Goal: Transaction & Acquisition: Purchase product/service

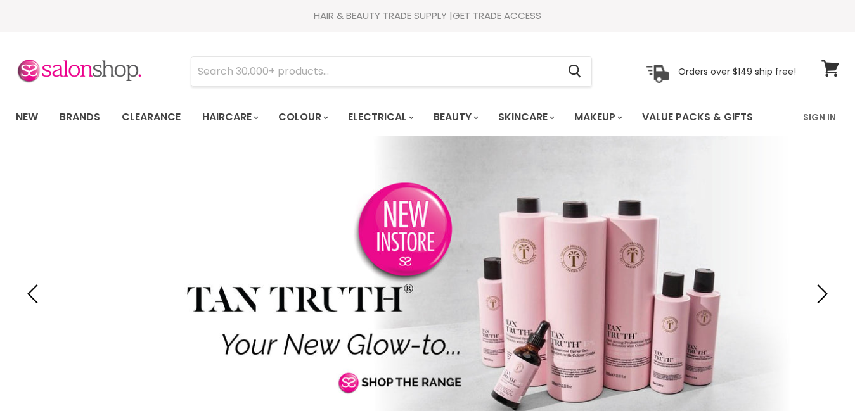
scroll to position [317, 0]
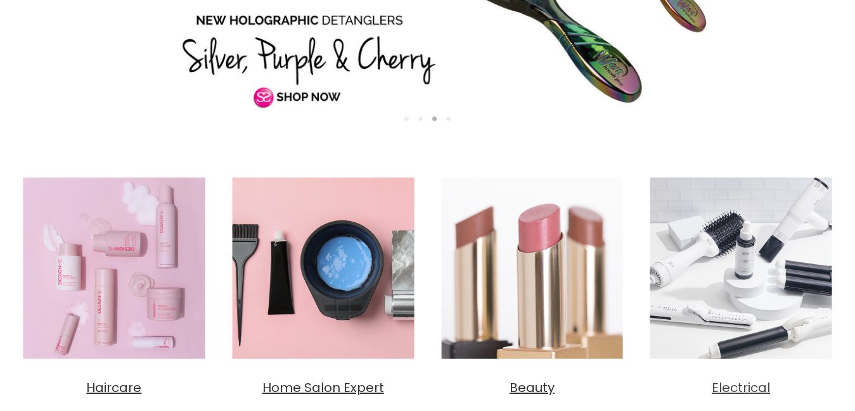
click at [743, 385] on span "Electrical" at bounding box center [741, 388] width 58 height 18
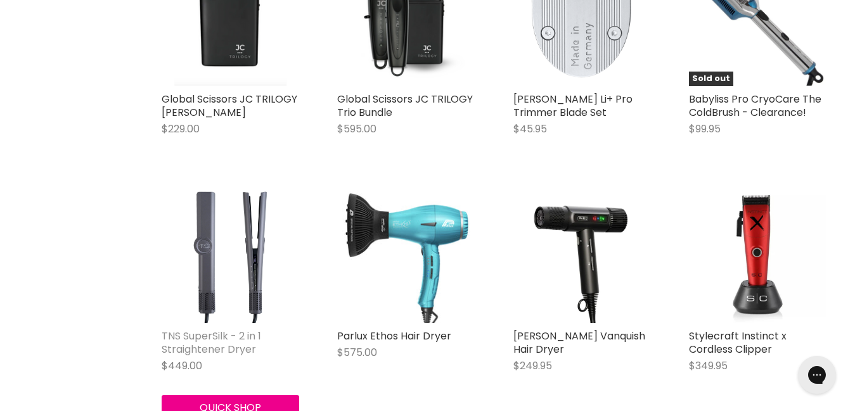
click at [198, 329] on link "TNS SuperSilk - 2 in 1 Straightener Dryer" at bounding box center [212, 343] width 100 height 28
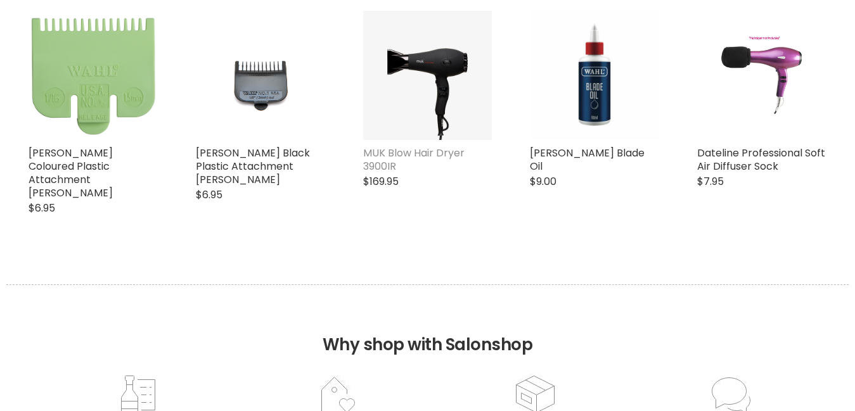
scroll to position [736, 0]
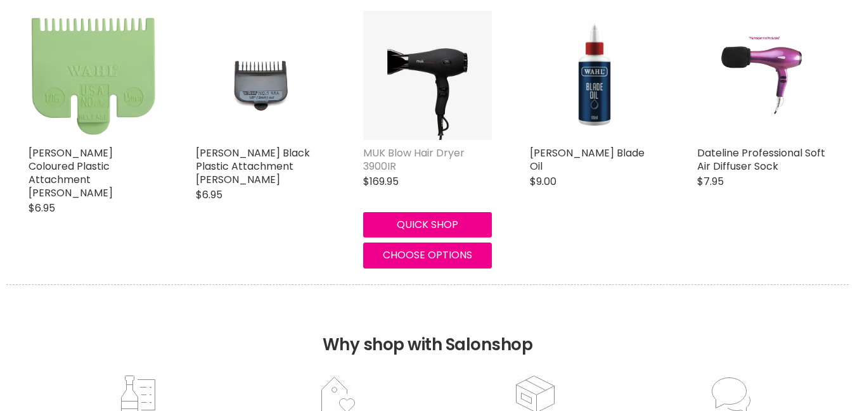
click at [385, 160] on link "MUK Blow Hair Dryer 3900IR" at bounding box center [413, 160] width 101 height 28
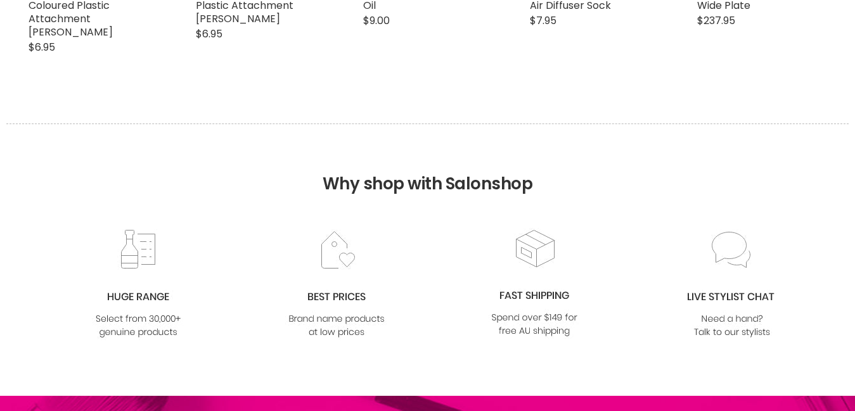
scroll to position [1395, 0]
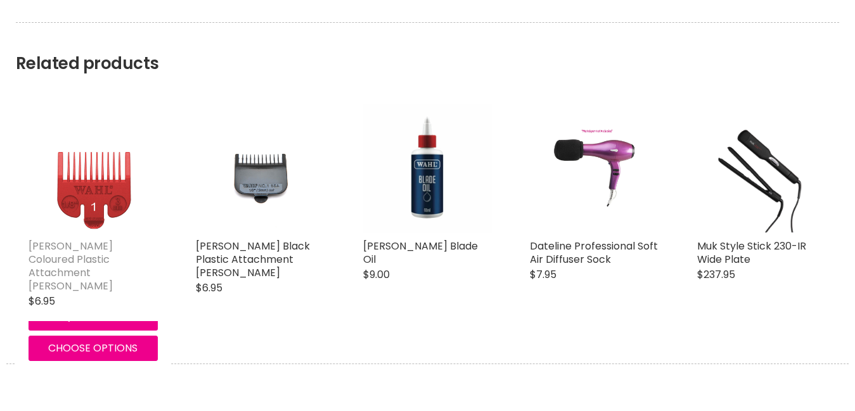
click at [110, 244] on link "Wahl Coloured Plastic Attachment Combs" at bounding box center [71, 266] width 84 height 55
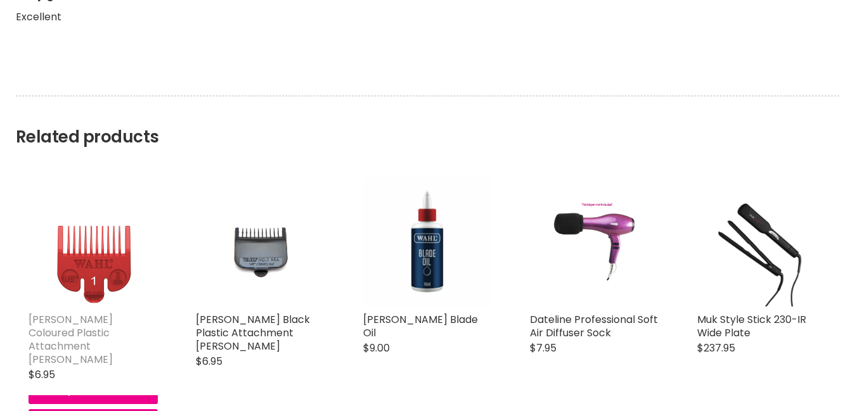
scroll to position [1469, 0]
